Goal: Information Seeking & Learning: Learn about a topic

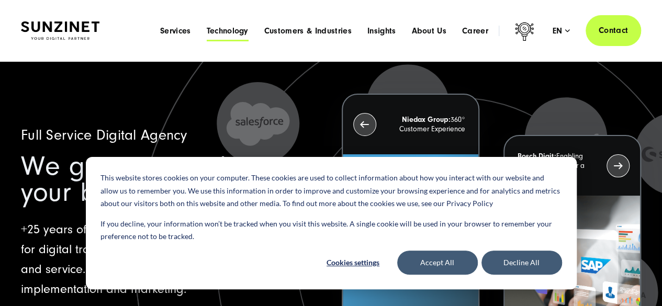
click at [222, 26] on span "Technology" at bounding box center [227, 31] width 42 height 10
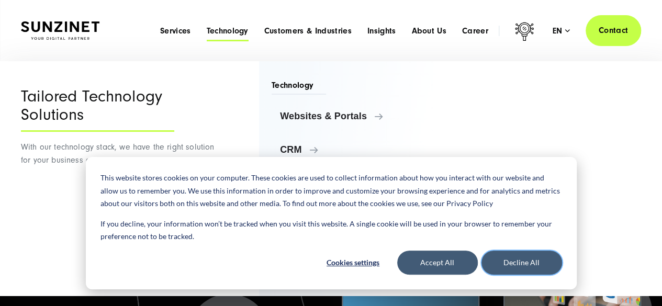
click at [536, 265] on button "Decline All" at bounding box center [521, 263] width 81 height 24
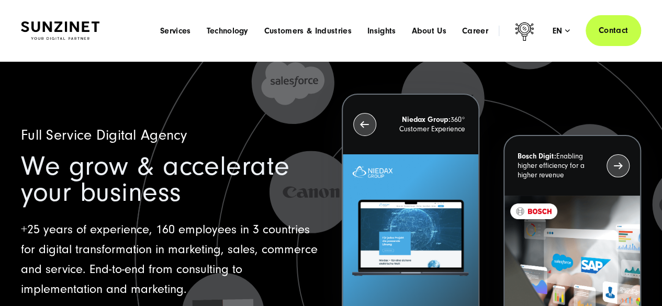
click at [240, 37] on div "Menu Services Menu Full Service Digital Agency We solve complex challenges and …" at bounding box center [396, 30] width 489 height 31
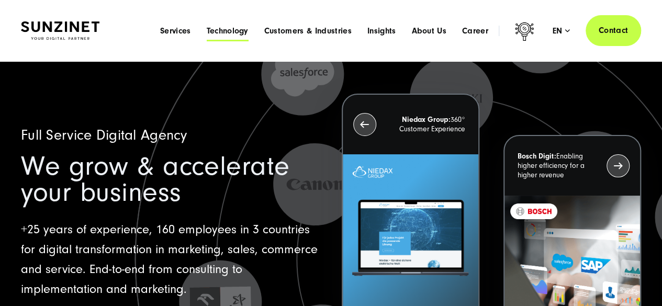
click at [231, 30] on span "Technology" at bounding box center [227, 31] width 42 height 10
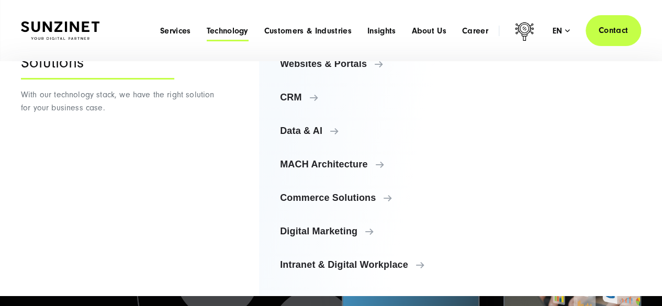
scroll to position [52, 0]
click at [175, 28] on span "Services" at bounding box center [175, 31] width 31 height 10
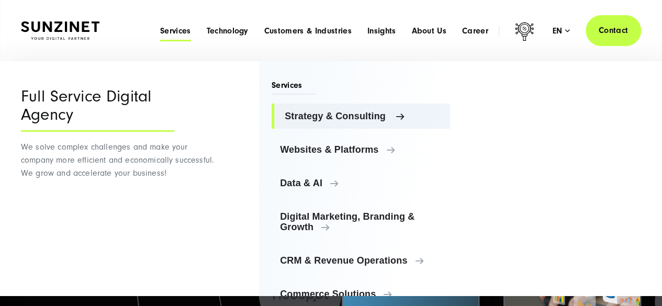
click at [370, 117] on span "Strategy & Consulting" at bounding box center [363, 116] width 157 height 10
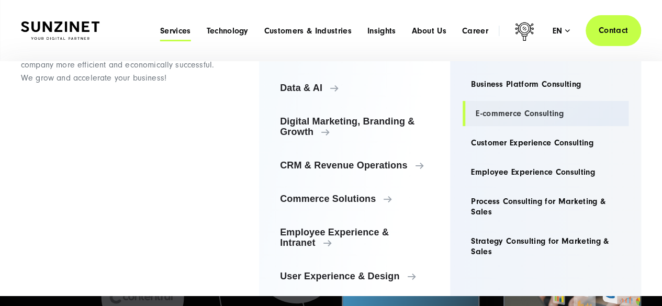
scroll to position [0, 0]
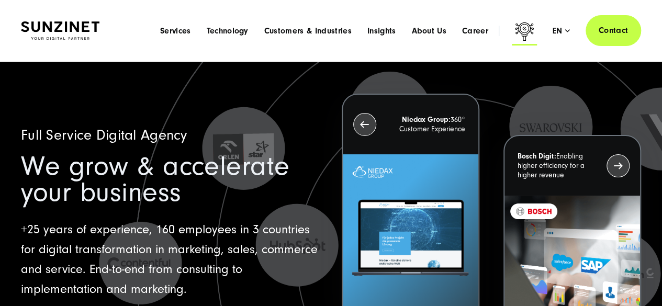
click at [524, 27] on icon at bounding box center [524, 31] width 19 height 18
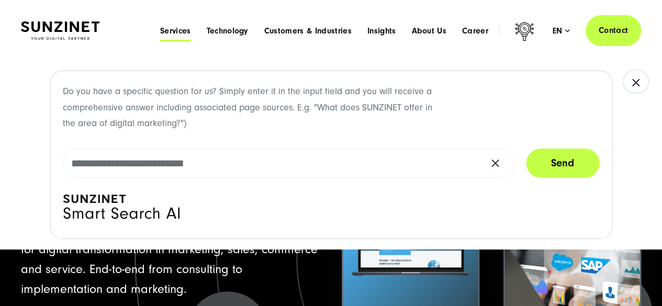
click at [178, 26] on span "Services" at bounding box center [175, 31] width 31 height 10
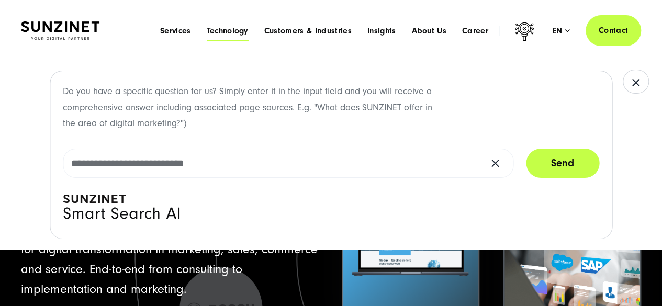
click at [235, 28] on span "Technology" at bounding box center [227, 31] width 42 height 10
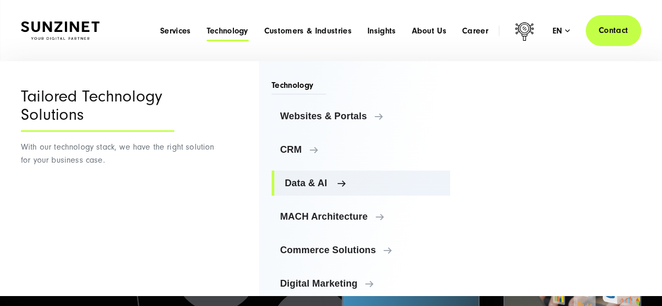
click at [331, 178] on span "Data & AI" at bounding box center [363, 183] width 157 height 10
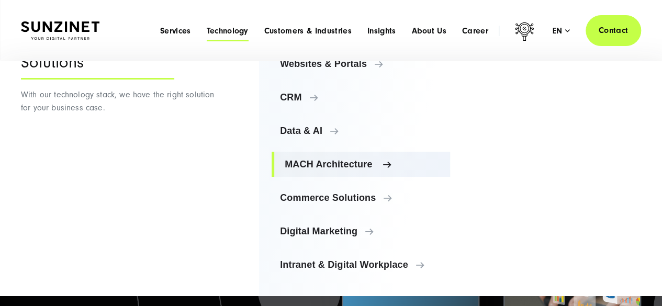
scroll to position [52, 0]
click at [369, 162] on span "MACH Architecture" at bounding box center [363, 164] width 157 height 10
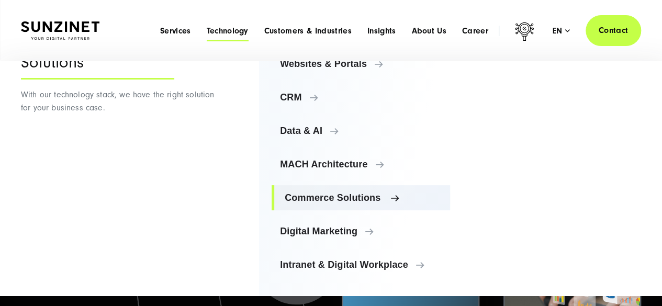
click at [381, 199] on span "Commerce Solutions" at bounding box center [363, 198] width 157 height 10
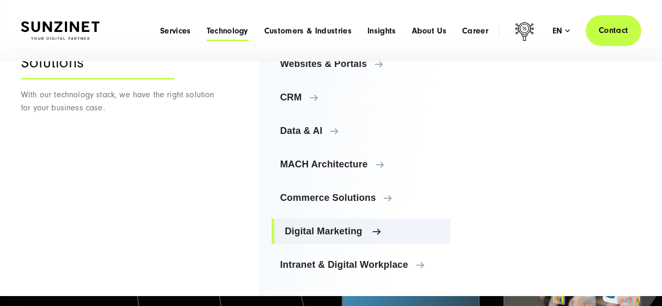
click at [353, 234] on span "Digital Marketing" at bounding box center [363, 231] width 157 height 10
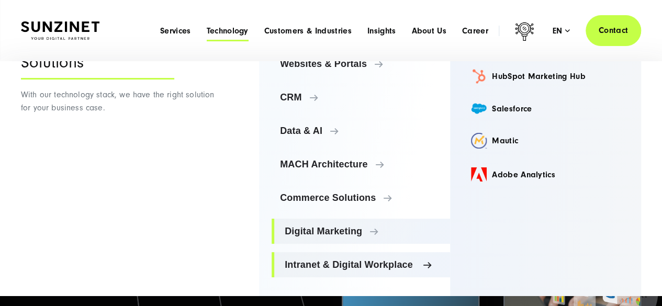
click at [369, 269] on span "Intranet & Digital Workplace" at bounding box center [363, 264] width 157 height 10
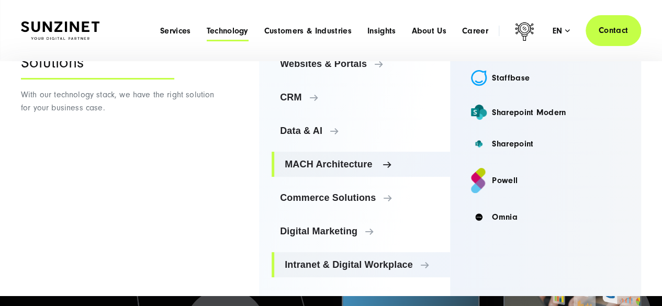
scroll to position [0, 0]
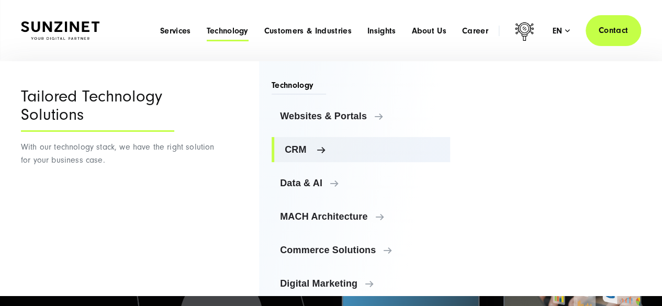
click at [306, 145] on span "CRM" at bounding box center [363, 149] width 157 height 10
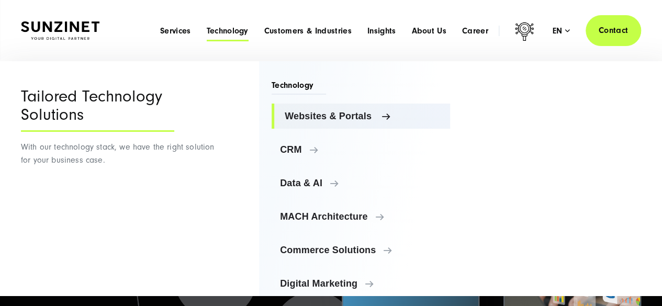
click at [337, 117] on span "Websites & Portals" at bounding box center [363, 116] width 157 height 10
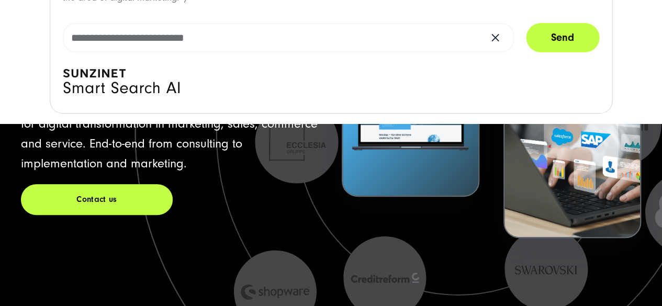
scroll to position [52, 0]
click at [404, 250] on icon at bounding box center [457, 133] width 691 height 691
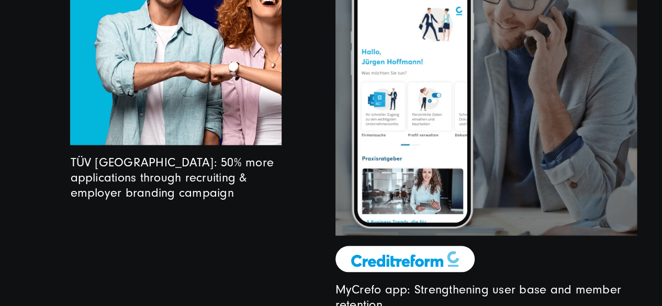
scroll to position [2575, 0]
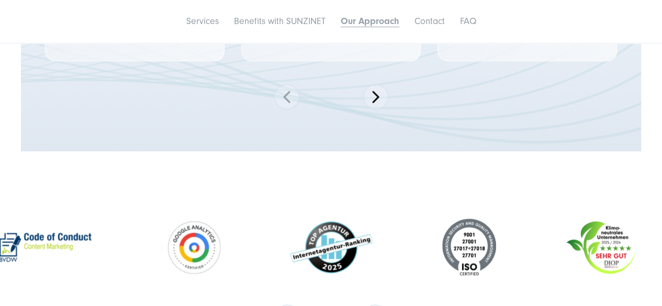
scroll to position [2480, 0]
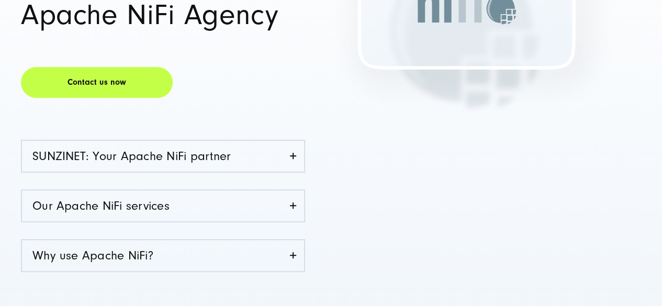
scroll to position [228, 0]
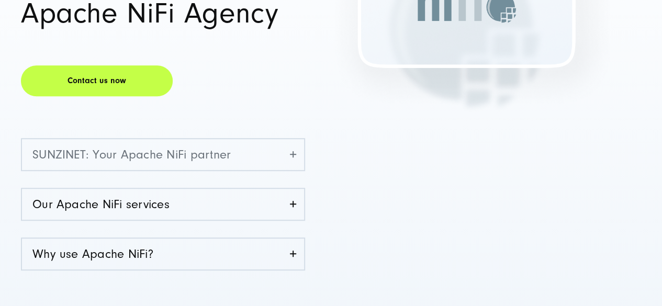
click at [289, 153] on link "SUNZINET: Your Apache NiFi partner" at bounding box center [163, 154] width 282 height 31
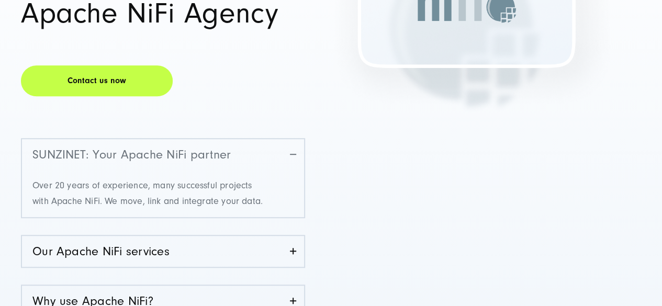
click at [289, 153] on link "SUNZINET: Your Apache NiFi partner" at bounding box center [163, 154] width 282 height 31
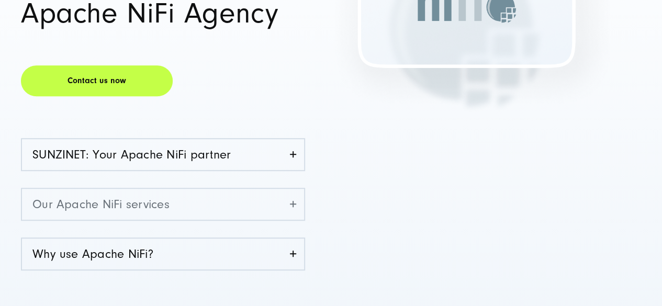
click at [285, 201] on link "Our Apache NiFi services" at bounding box center [163, 204] width 282 height 31
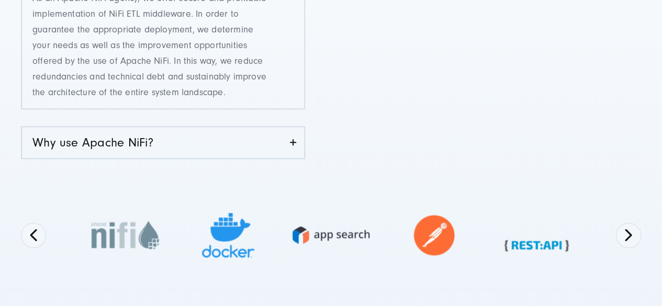
scroll to position [469, 0]
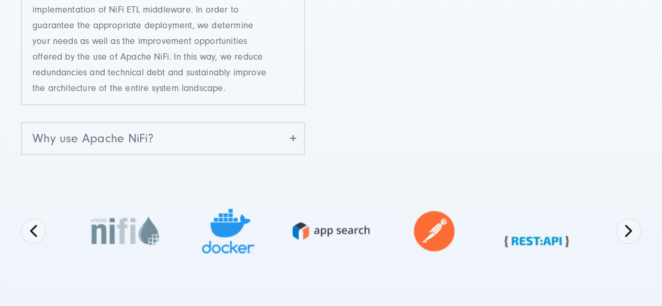
click at [266, 130] on link "Why use Apache NiFi?" at bounding box center [163, 138] width 282 height 31
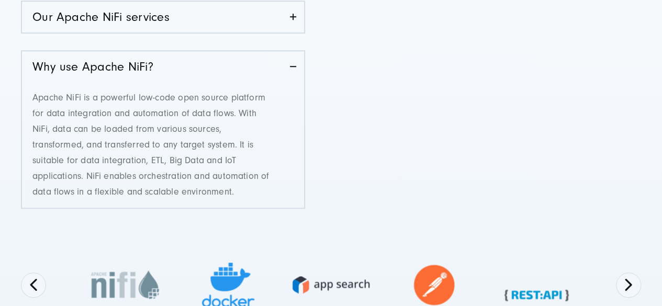
scroll to position [416, 0]
